Goal: Task Accomplishment & Management: Manage account settings

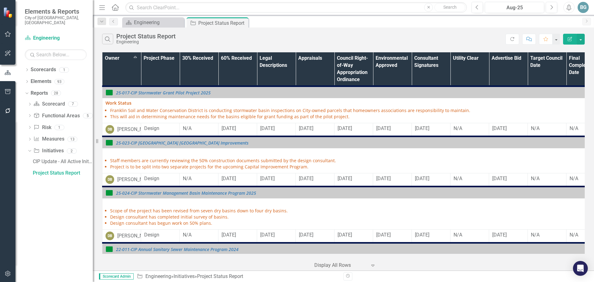
click at [297, 44] on div "Search Project Status Report Engineering" at bounding box center [303, 39] width 403 height 11
click at [454, 34] on div "Search Project Status Report Engineering" at bounding box center [303, 39] width 403 height 11
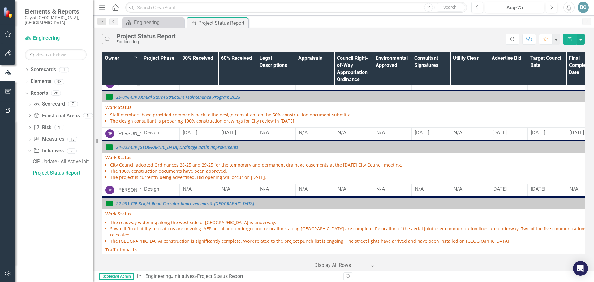
scroll to position [495, 0]
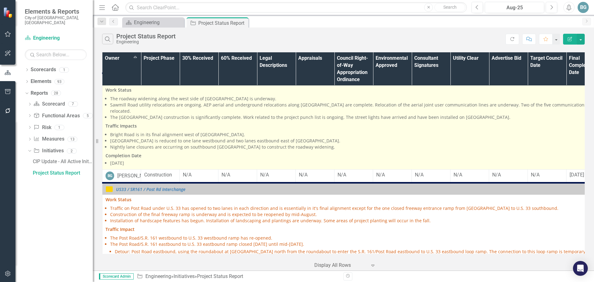
click at [402, 114] on li "Sawmill Road utility relocations are ongoing. AEP aerial and underground reloca…" at bounding box center [375, 108] width 530 height 12
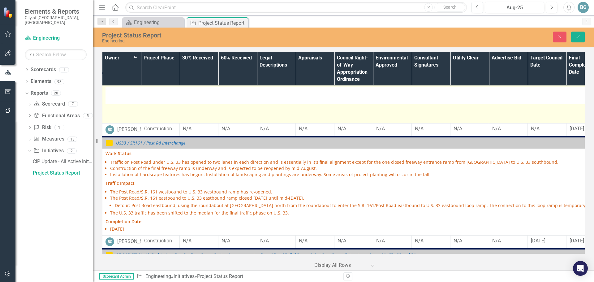
type textarea "<p><strong>Work Status</strong></p> <ul> <li>The roadway widening along the wes…"
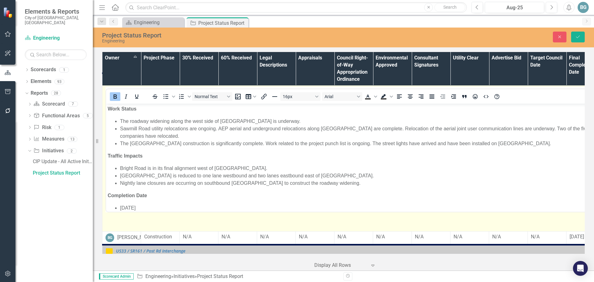
scroll to position [0, 0]
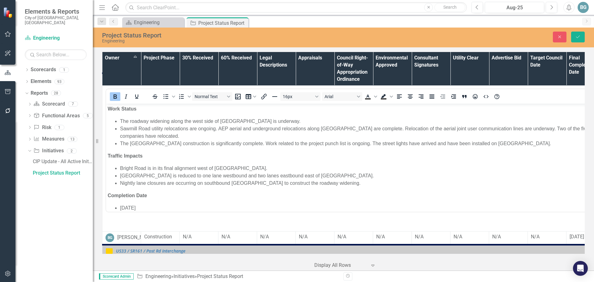
drag, startPoint x: 544, startPoint y: 128, endPoint x: 551, endPoint y: 140, distance: 13.5
click at [544, 128] on li "Sawmill Road utility relocations are ongoing. AEP aerial and underground reloca…" at bounding box center [379, 132] width 518 height 15
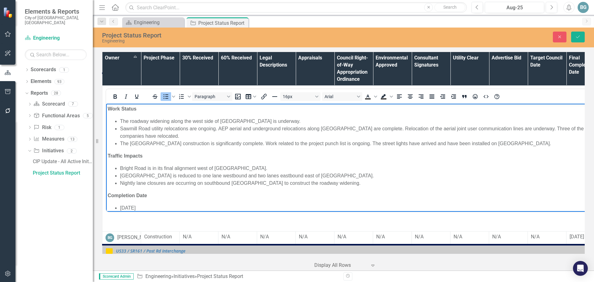
click at [213, 136] on li "Sawmill Road utility relocations are ongoing. AEP aerial and underground reloca…" at bounding box center [379, 132] width 518 height 15
click at [357, 135] on li "Sawmill Road utility relocations are ongoing. AEP aerial and underground reloca…" at bounding box center [379, 132] width 518 height 15
click at [311, 136] on li "Sawmill Road utility relocations are ongoing. AEP aerial and underground reloca…" at bounding box center [379, 132] width 518 height 15
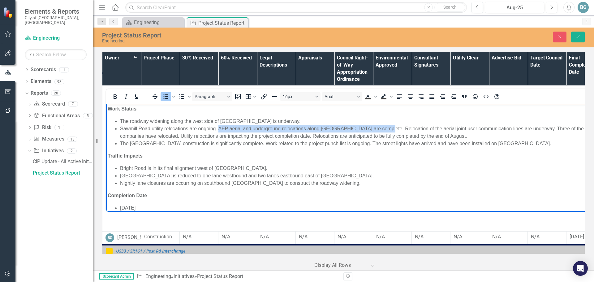
drag, startPoint x: 218, startPoint y: 129, endPoint x: 383, endPoint y: 130, distance: 165.1
click at [383, 130] on li "Sawmill Road utility relocations are ongoing. AEP aerial and underground reloca…" at bounding box center [379, 132] width 518 height 15
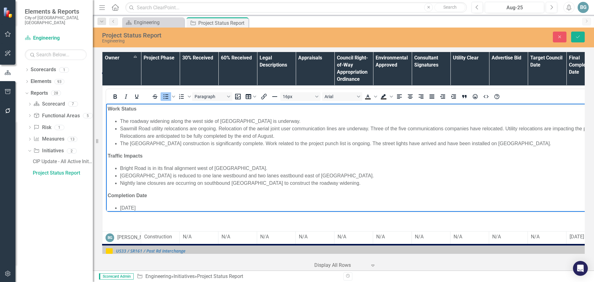
click at [309, 137] on li "Sawmill Road utility relocations are ongoing. Relocation of the aerial joint us…" at bounding box center [379, 132] width 518 height 15
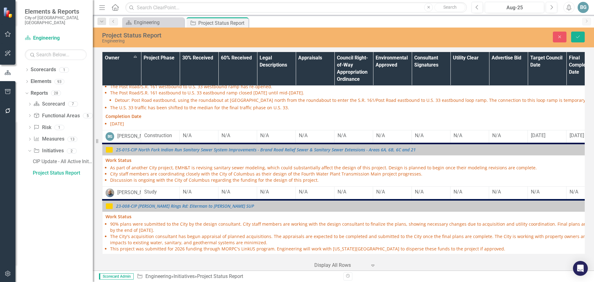
scroll to position [691, 0]
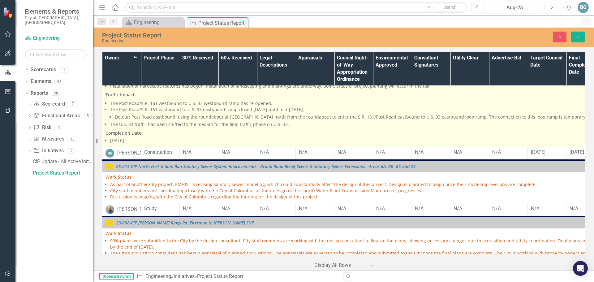
click at [233, 120] on li "The Post Road/S.R. 161 eastbound to U.S. 33 eastbound ramp closed [DATE] until …" at bounding box center [375, 113] width 530 height 14
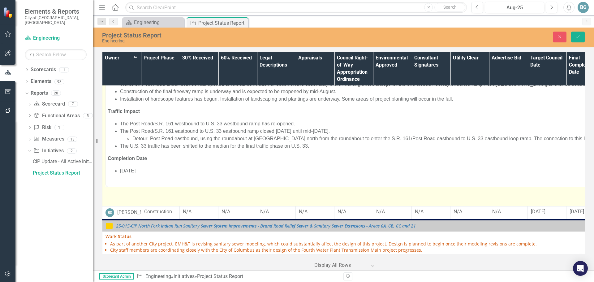
scroll to position [0, 0]
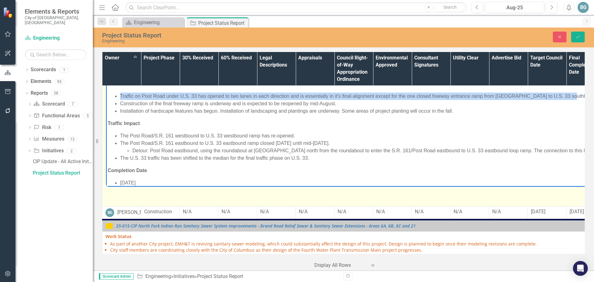
drag, startPoint x: 120, startPoint y: 95, endPoint x: 568, endPoint y: 91, distance: 447.8
click at [568, 91] on body "Work Status Traffic on Post Road under U.S. 33 has opened to two lanes in each …" at bounding box center [372, 135] width 533 height 114
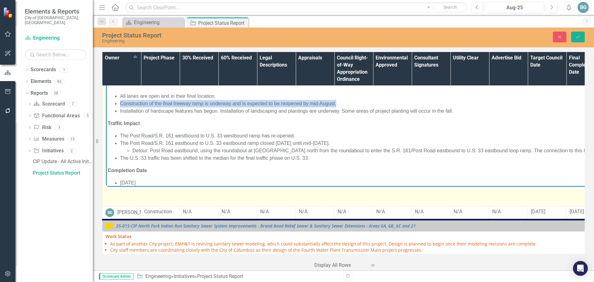
drag, startPoint x: 329, startPoint y: 102, endPoint x: 113, endPoint y: 100, distance: 216.1
click at [113, 100] on ul "All lanes are open and in their final location. Construction of the final freew…" at bounding box center [373, 103] width 530 height 22
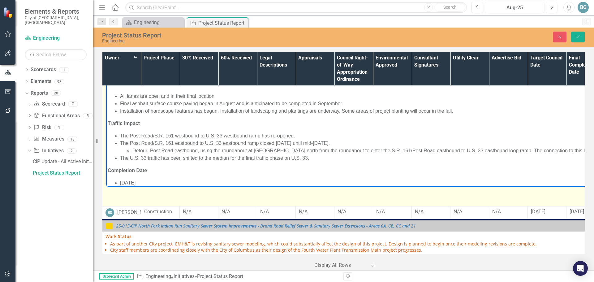
drag, startPoint x: 219, startPoint y: 102, endPoint x: 223, endPoint y: 111, distance: 9.4
click at [219, 103] on li "Final asphalt surface course paving began in August and is anticipated to be co…" at bounding box center [379, 103] width 518 height 7
click at [297, 104] on li "Final asphalt surface course paving began in mid-August and is anticipated to b…" at bounding box center [379, 103] width 518 height 7
click at [364, 103] on li "Final asphalt surface course paving began in mid-August and is anticipated to b…" at bounding box center [379, 103] width 518 height 7
click at [216, 111] on li "Installation of hardscape features has begun. Installation of landscaping and p…" at bounding box center [379, 110] width 518 height 7
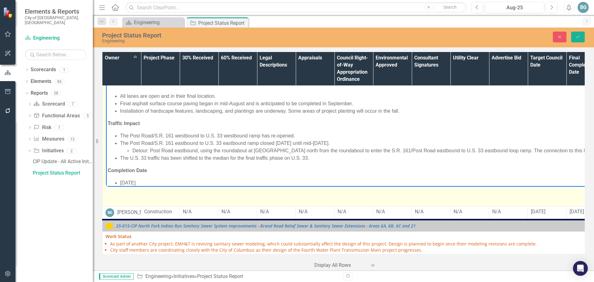
click at [322, 111] on li "Installation of hardscape features, landscaping, and plantings are underway. So…" at bounding box center [379, 110] width 518 height 7
click at [413, 110] on li "Installation of hardscape features, landscaping, and plantings are underway. So…" at bounding box center [379, 110] width 518 height 7
click at [149, 132] on li "The Post Road/S.R. 161 westbound to U.S. 33 westbound ramp has re-opened." at bounding box center [379, 135] width 518 height 7
drag, startPoint x: 275, startPoint y: 134, endPoint x: 117, endPoint y: 134, distance: 158.3
click at [117, 134] on ul "The Post Road/S.R. 161 westbound to U.S. 33 westbound ramp has re-opened. The P…" at bounding box center [373, 147] width 530 height 30
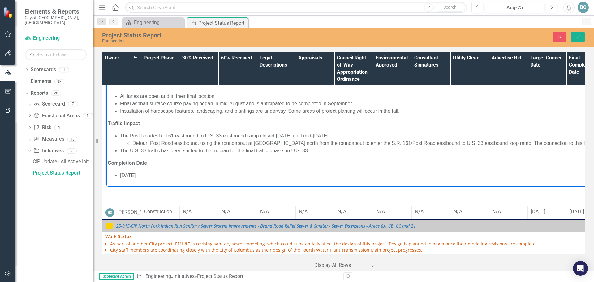
drag, startPoint x: 260, startPoint y: 136, endPoint x: 354, endPoint y: 135, distance: 94.0
click at [354, 135] on li "The Post Road/S.R. 161 eastbound to U.S. 33 eastbound ramp closed [DATE] until …" at bounding box center [379, 139] width 518 height 15
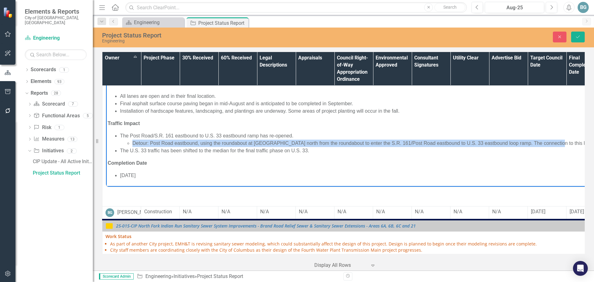
drag, startPoint x: 133, startPoint y: 141, endPoint x: 556, endPoint y: 143, distance: 422.7
click at [556, 143] on li "Detour: Post Road eastbound, using the roundabout at [GEOGRAPHIC_DATA] north fr…" at bounding box center [385, 142] width 506 height 7
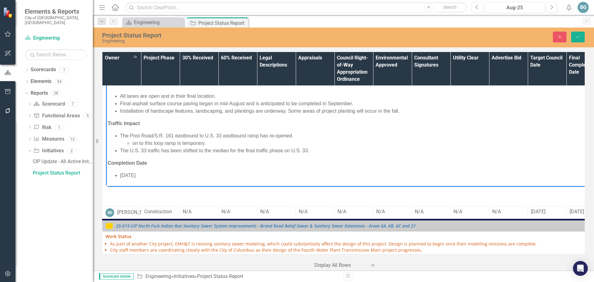
drag, startPoint x: 195, startPoint y: 142, endPoint x: 132, endPoint y: 142, distance: 62.8
click at [132, 142] on li "on to this loop ramp is temporary." at bounding box center [385, 142] width 506 height 7
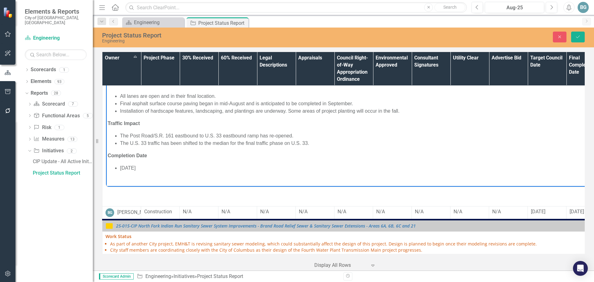
drag, startPoint x: 286, startPoint y: 144, endPoint x: 301, endPoint y: 142, distance: 15.0
click at [287, 144] on li "The U.S. 33 traffic has been shifted to the median for the final traffic phase …" at bounding box center [379, 142] width 518 height 7
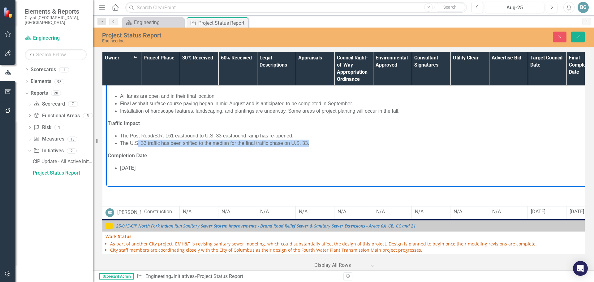
drag, startPoint x: 312, startPoint y: 143, endPoint x: 138, endPoint y: 144, distance: 174.1
click at [138, 144] on li "The U.S. 33 traffic has been shifted to the median for the final traffic phase …" at bounding box center [379, 142] width 518 height 7
click at [142, 142] on li "The U.S. 33 traffic has been shifted to the median for the final traffic phase …" at bounding box center [379, 142] width 518 height 7
click at [162, 142] on li "The U.S. 33 traffic has been shifted to the median for the final traffic phase …" at bounding box center [379, 142] width 518 height 7
drag, startPoint x: 161, startPoint y: 142, endPoint x: 307, endPoint y: 144, distance: 145.7
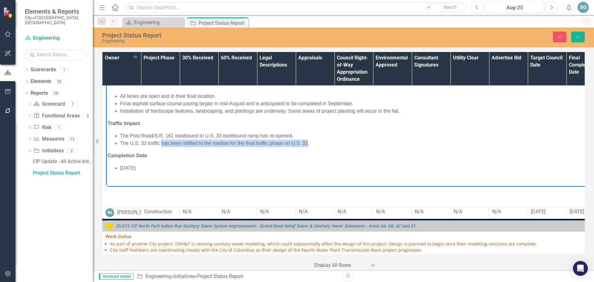
click at [307, 144] on li "The U.S. 33 traffic has been shifted to the median for the final traffic phase …" at bounding box center [379, 142] width 518 height 7
click at [179, 150] on body "Work Status All lanes are open and in their final location. Final asphalt surfa…" at bounding box center [372, 128] width 533 height 100
click at [208, 130] on body "Work Status All lanes are open and in their final location. Final asphalt surfa…" at bounding box center [372, 128] width 533 height 100
click at [302, 143] on li "The U.S. 33 traffic is being reduced to one lane nightly for asphalt paving." at bounding box center [379, 142] width 518 height 7
click at [307, 134] on li "The Post Road/S.R. 161 eastbound to U.S. 33 eastbound ramp has re-opened." at bounding box center [379, 135] width 518 height 7
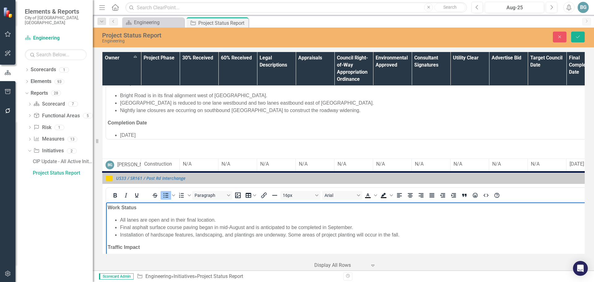
scroll to position [691, 0]
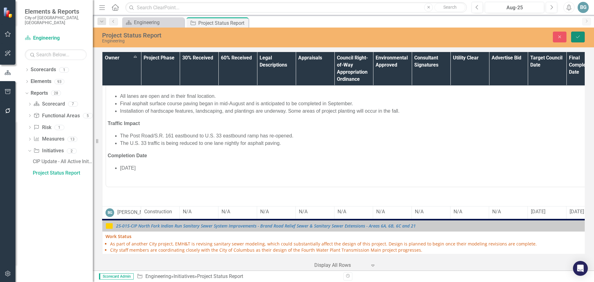
click at [576, 36] on icon "Save" at bounding box center [578, 37] width 6 height 4
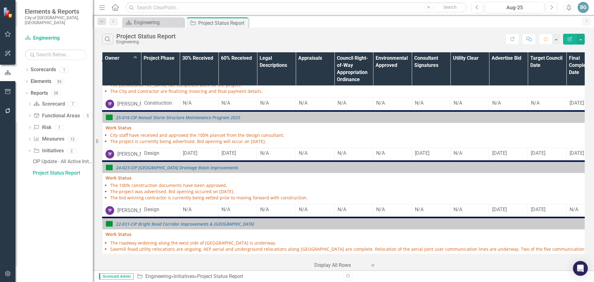
scroll to position [0, 0]
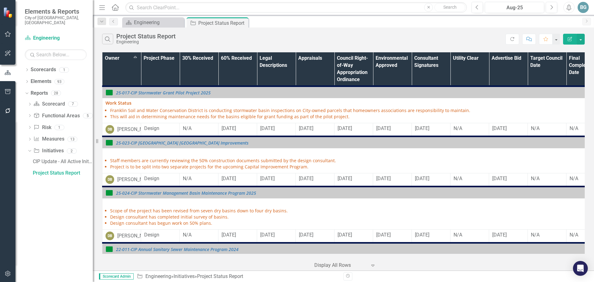
click at [421, 41] on div "Search Project Status Report Engineering" at bounding box center [303, 39] width 403 height 11
